Goal: Transaction & Acquisition: Purchase product/service

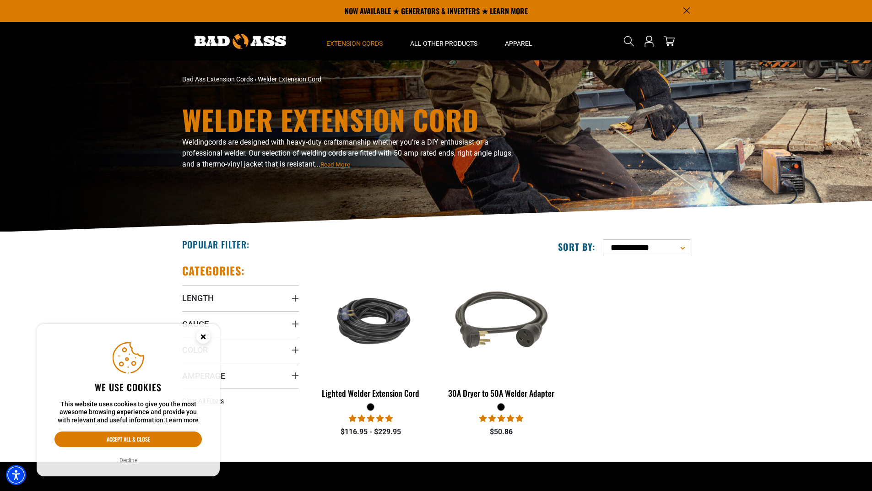
click at [655, 364] on ul "Lighted Welder Extension Cord 16 reviews No questions $116.95 - $229.95 30A Dry…" at bounding box center [501, 355] width 391 height 183
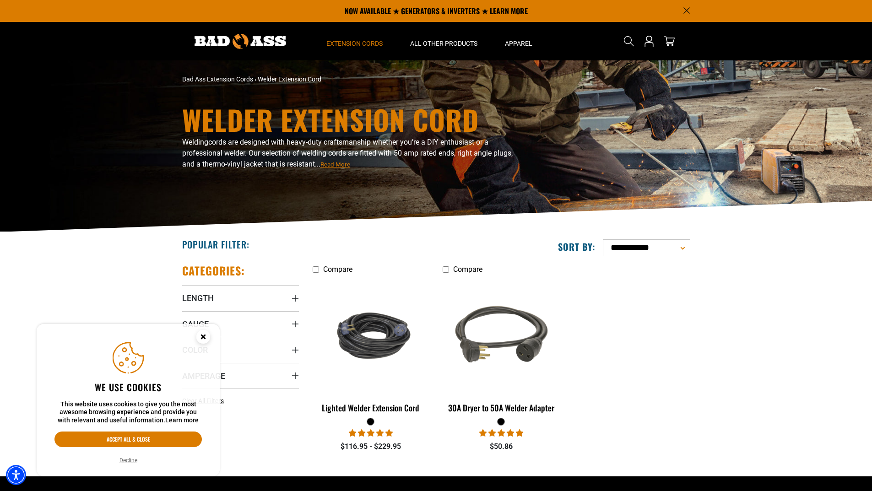
click at [199, 336] on circle "Cookie Consent" at bounding box center [203, 337] width 14 height 14
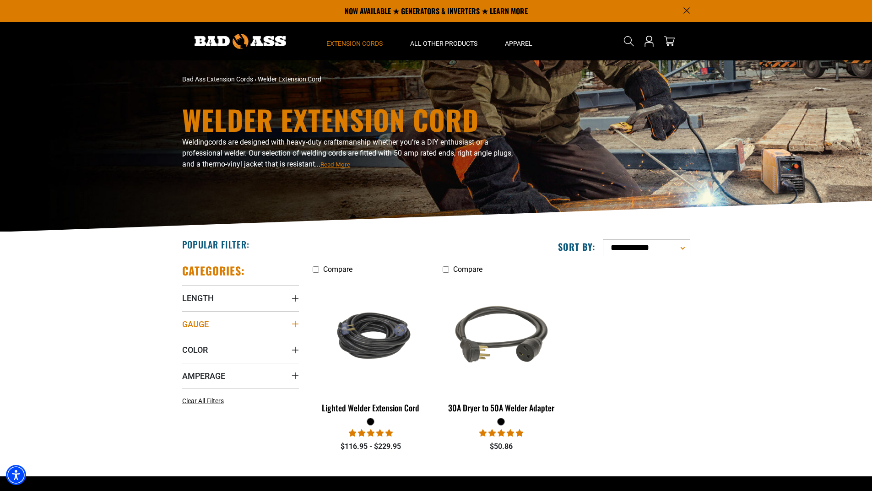
click at [295, 324] on icon "Gauge" at bounding box center [295, 324] width 6 height 6
click at [186, 344] on icon at bounding box center [185, 343] width 7 height 12
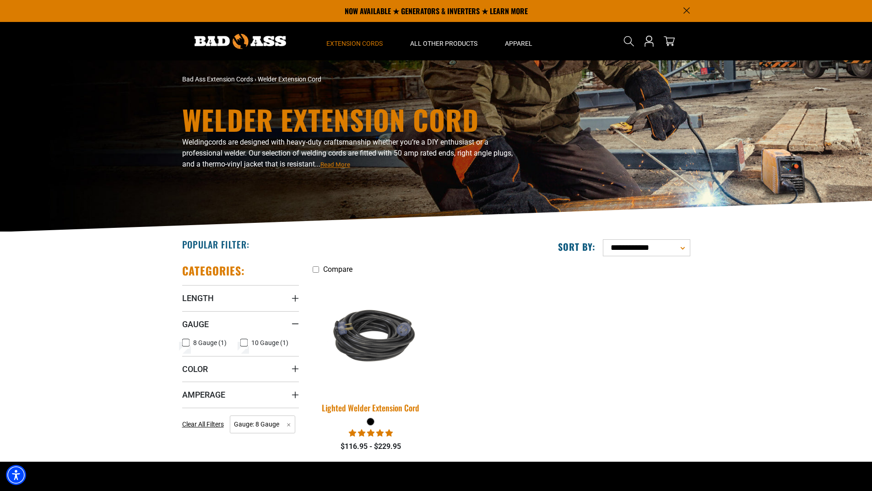
click at [396, 411] on div "Lighted Welder Extension Cord" at bounding box center [371, 408] width 117 height 8
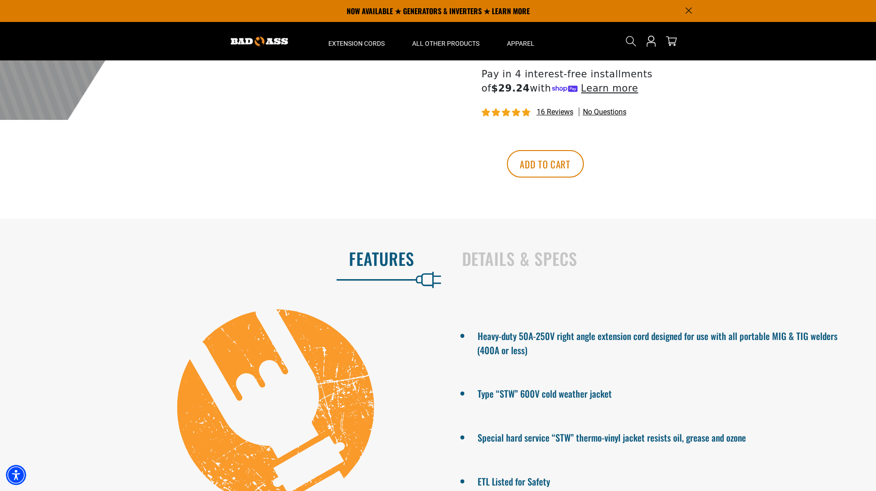
scroll to position [320, 0]
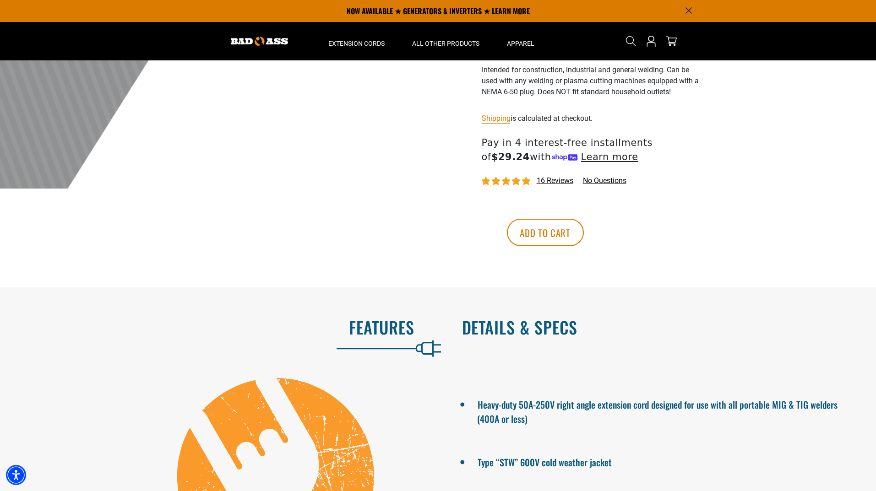
click at [531, 329] on h2 "Details & Specs" at bounding box center [659, 327] width 395 height 19
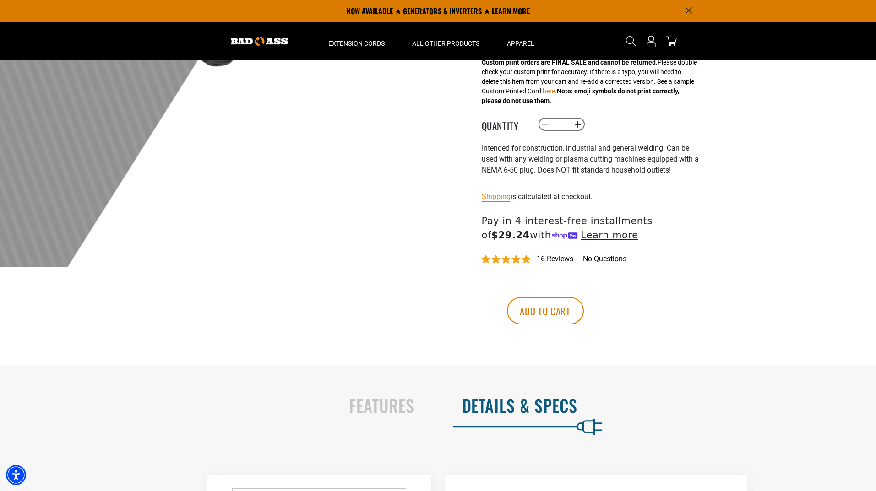
scroll to position [229, 0]
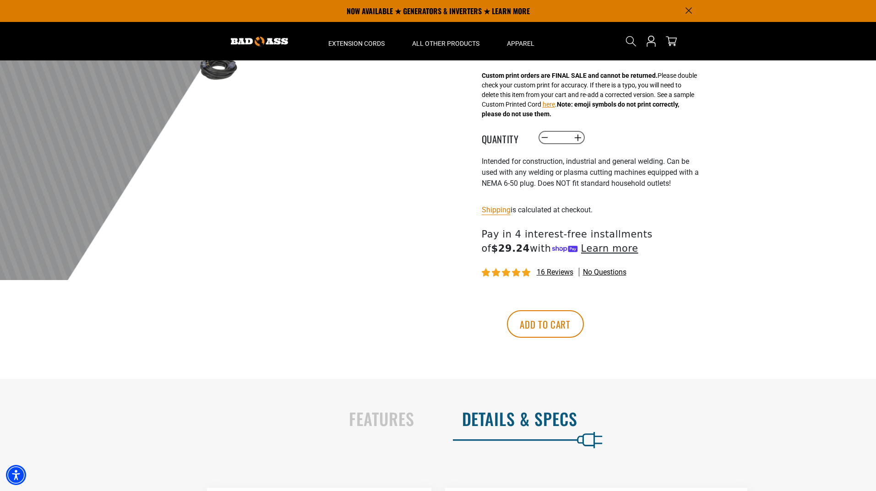
click at [558, 273] on span "16 reviews" at bounding box center [554, 272] width 37 height 9
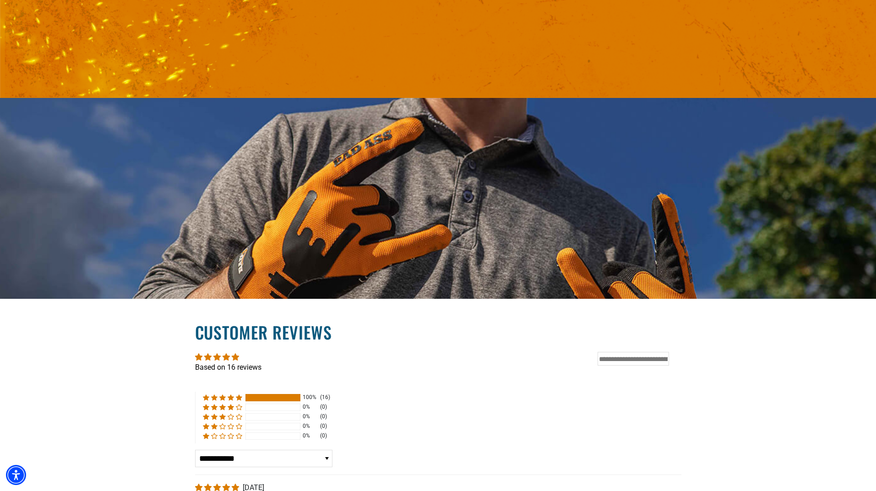
scroll to position [1527, 0]
